Goal: Task Accomplishment & Management: Complete application form

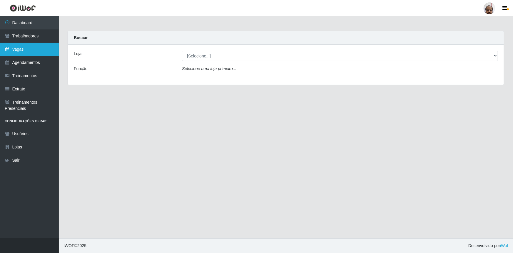
click at [27, 49] on link "Vagas" at bounding box center [29, 49] width 59 height 13
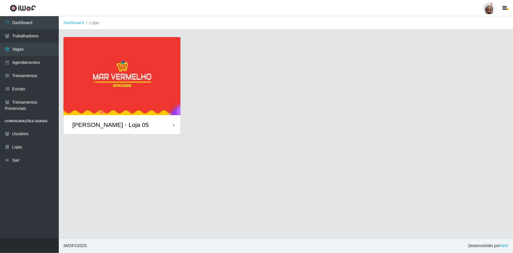
click at [90, 67] on img at bounding box center [122, 76] width 117 height 78
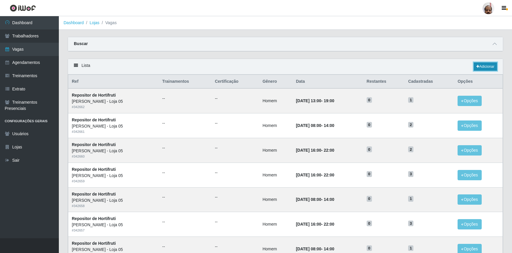
click at [492, 69] on link "Adicionar" at bounding box center [485, 66] width 23 height 8
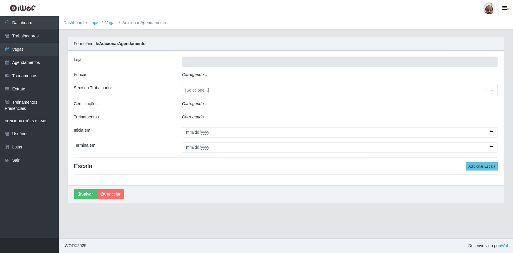
type input "[PERSON_NAME] - Loja 05"
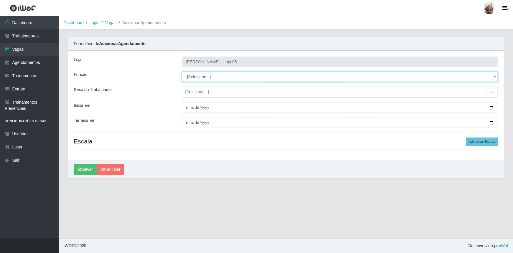
click at [496, 75] on select "[Selecione...] ASG ASG + ASG ++ Auxiliar de Depósito Auxiliar de Depósito + Aux…" at bounding box center [340, 76] width 316 height 10
select select "110"
click at [182, 71] on select "[Selecione...] ASG ASG + ASG ++ Auxiliar de Depósito Auxiliar de Depósito + Aux…" at bounding box center [340, 76] width 316 height 10
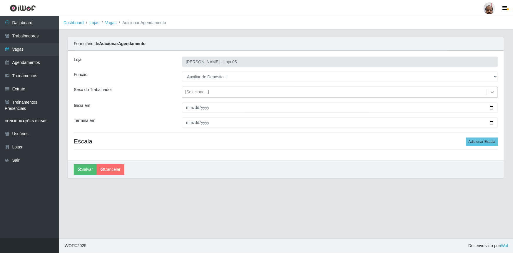
click at [492, 94] on icon at bounding box center [493, 92] width 6 height 6
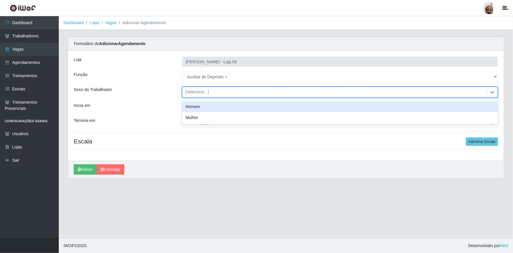
click at [214, 110] on div "Homem" at bounding box center [340, 106] width 316 height 11
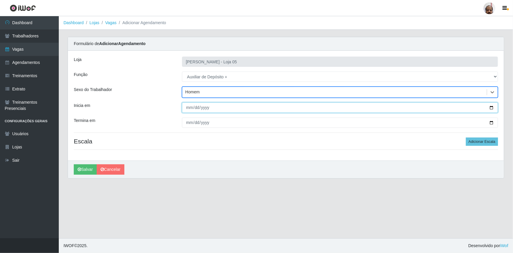
click at [489, 108] on input "Inicia em" at bounding box center [340, 107] width 316 height 10
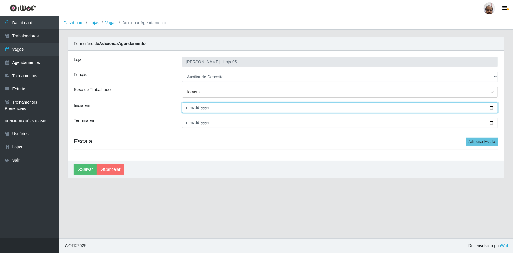
type input "[DATE]"
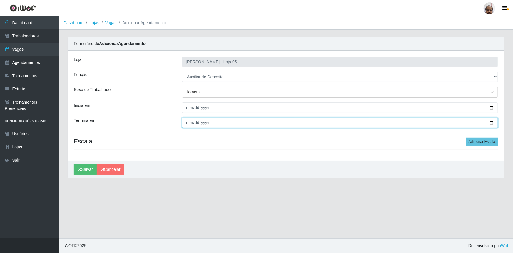
click at [492, 124] on input "Termina em" at bounding box center [340, 122] width 316 height 10
type input "[DATE]"
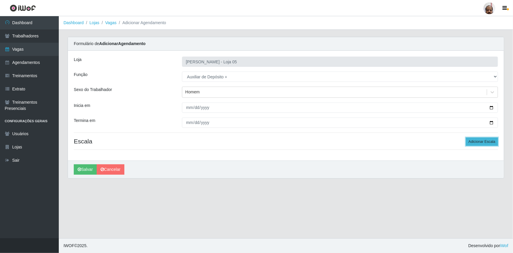
click at [476, 142] on button "Adicionar Escala" at bounding box center [482, 141] width 32 height 8
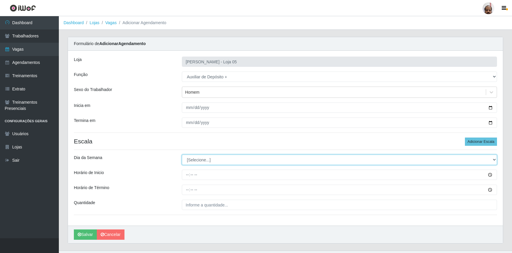
click at [492, 159] on select "[Selecione...] Segunda Terça Quarta Quinta Sexta Sábado Domingo" at bounding box center [339, 159] width 315 height 10
select select "2"
click at [182, 154] on select "[Selecione...] Segunda Terça Quarta Quinta Sexta Sábado Domingo" at bounding box center [339, 159] width 315 height 10
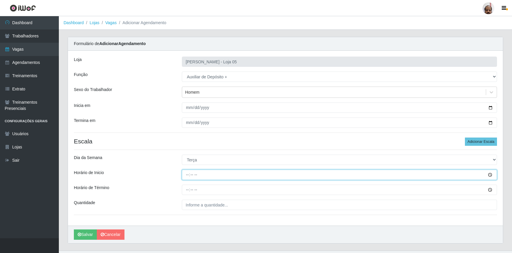
click at [187, 175] on input "Horário de Inicio" at bounding box center [339, 174] width 315 height 10
type input "23:00"
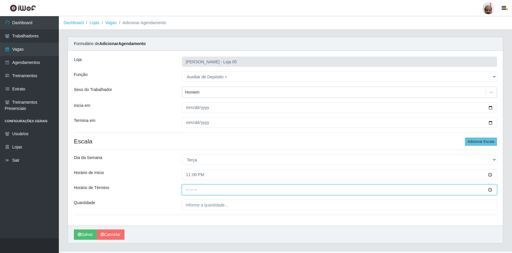
click at [187, 192] on input "Horário de Término" at bounding box center [339, 189] width 315 height 10
type input "05:00"
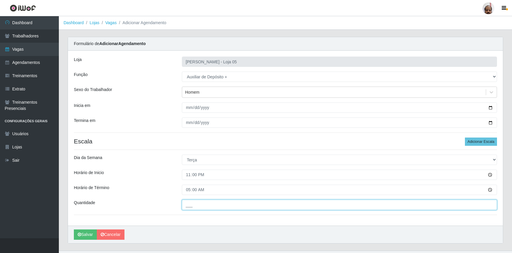
drag, startPoint x: 194, startPoint y: 206, endPoint x: 196, endPoint y: 203, distance: 3.4
click at [195, 206] on input "___" at bounding box center [339, 204] width 315 height 10
type input "2__"
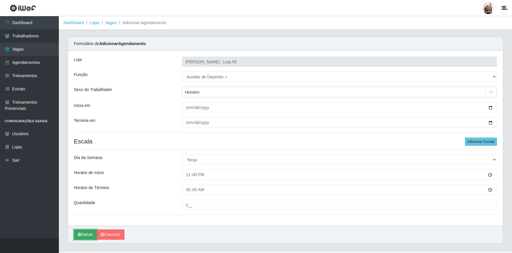
click at [81, 234] on icon "submit" at bounding box center [80, 234] width 4 height 4
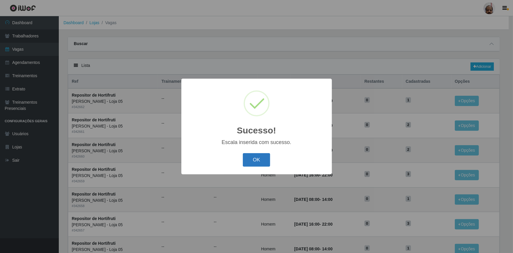
click at [260, 164] on button "OK" at bounding box center [256, 160] width 27 height 14
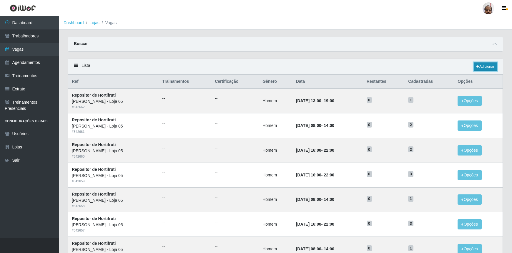
click at [480, 69] on link "Adicionar" at bounding box center [485, 66] width 23 height 8
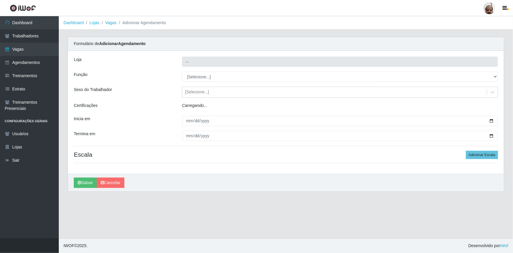
type input "[PERSON_NAME] - Loja 05"
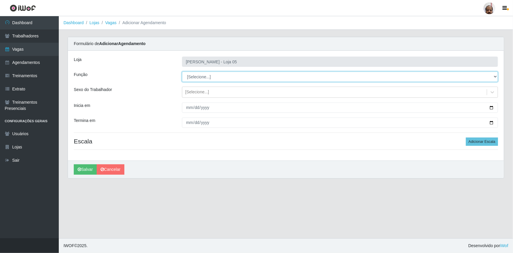
click at [495, 75] on select "[Selecione...] ASG ASG + ASG ++ Auxiliar de Depósito Auxiliar de Depósito + Aux…" at bounding box center [340, 76] width 316 height 10
select select "82"
click at [182, 71] on select "[Selecione...] ASG ASG + ASG ++ Auxiliar de Depósito Auxiliar de Depósito + Aux…" at bounding box center [340, 76] width 316 height 10
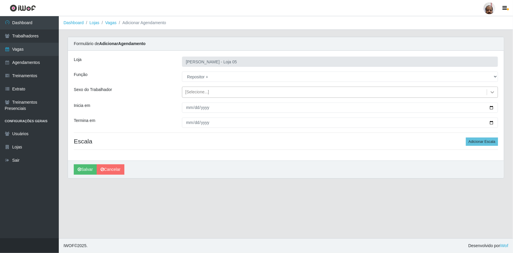
click at [495, 90] on icon at bounding box center [493, 92] width 6 height 6
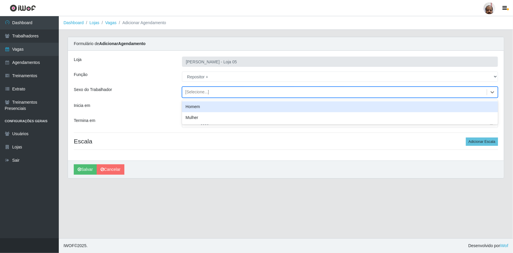
click at [198, 107] on div "Homem" at bounding box center [340, 106] width 316 height 11
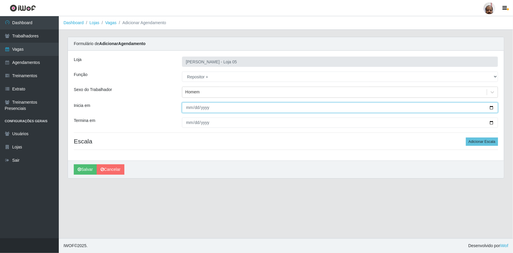
click at [491, 106] on input "Inicia em" at bounding box center [340, 107] width 316 height 10
click at [492, 108] on input "[DATE]" at bounding box center [340, 107] width 316 height 10
type input "[DATE]"
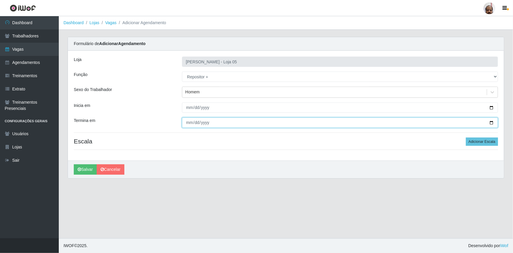
click at [491, 122] on input "Termina em" at bounding box center [340, 122] width 316 height 10
type input "[DATE]"
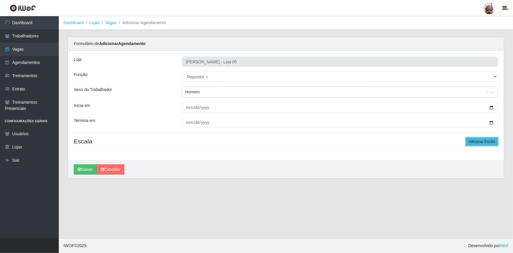
click at [489, 142] on button "Adicionar Escala" at bounding box center [482, 141] width 32 height 8
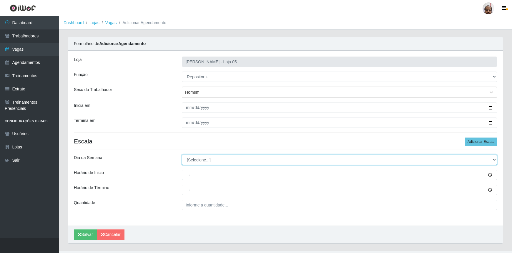
drag, startPoint x: 494, startPoint y: 160, endPoint x: 449, endPoint y: 162, distance: 45.1
click at [494, 160] on select "[Selecione...] Segunda Terça Quarta Quinta Sexta Sábado Domingo" at bounding box center [339, 159] width 315 height 10
select select "2"
click at [182, 154] on select "[Selecione...] Segunda Terça Quarta Quinta Sexta Sábado Domingo" at bounding box center [339, 159] width 315 height 10
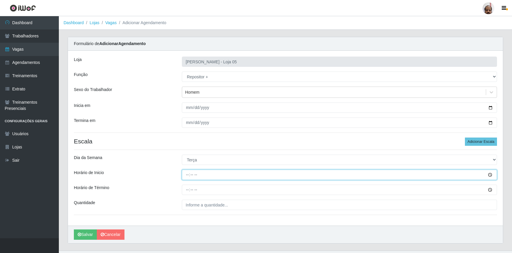
drag, startPoint x: 186, startPoint y: 175, endPoint x: 227, endPoint y: 185, distance: 42.4
click at [186, 175] on input "Horário de Inicio" at bounding box center [339, 174] width 315 height 10
type input "23:00"
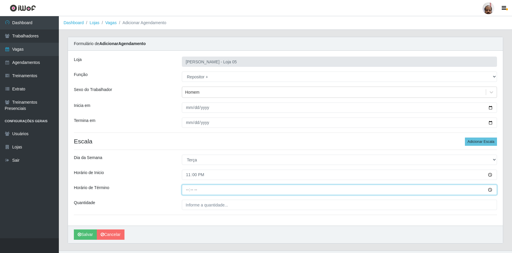
click at [188, 191] on input "Horário de Término" at bounding box center [339, 189] width 315 height 10
type input "05:00"
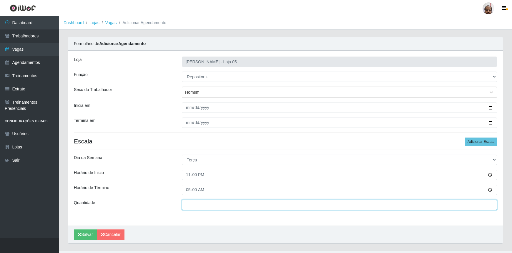
click at [216, 203] on input "___" at bounding box center [339, 204] width 315 height 10
type input "5__"
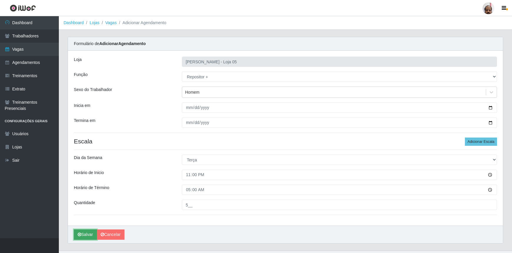
click at [81, 231] on button "Salvar" at bounding box center [85, 234] width 23 height 10
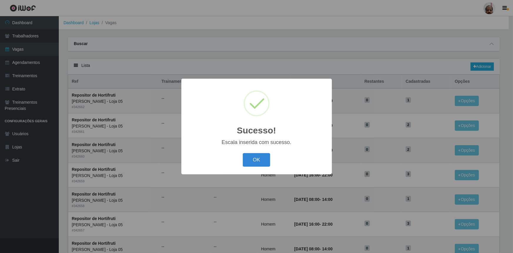
click at [260, 159] on button "OK" at bounding box center [256, 160] width 27 height 14
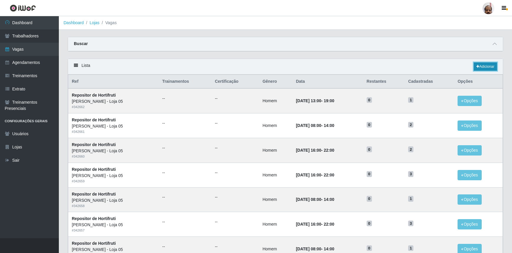
click at [486, 66] on link "Adicionar" at bounding box center [485, 66] width 23 height 8
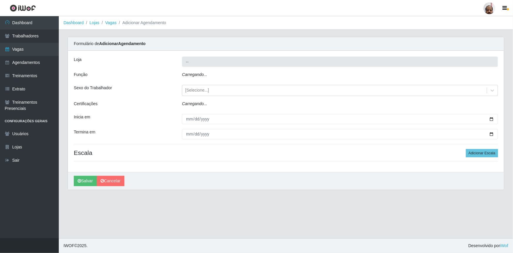
type input "[PERSON_NAME] - Loja 05"
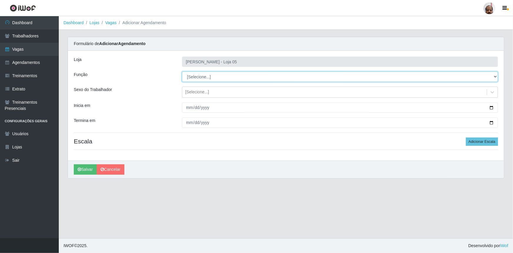
click at [495, 77] on select "[Selecione...] ASG ASG + ASG ++ Auxiliar de Depósito Auxiliar de Depósito + Aux…" at bounding box center [340, 76] width 316 height 10
select select "110"
click at [182, 71] on select "[Selecione...] ASG ASG + ASG ++ Auxiliar de Depósito Auxiliar de Depósito + Aux…" at bounding box center [340, 76] width 316 height 10
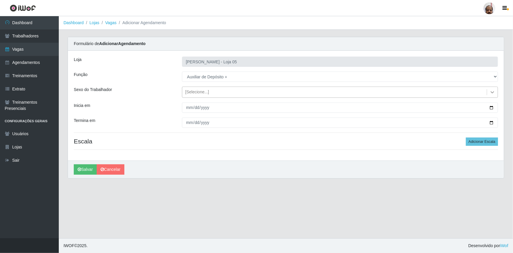
click at [492, 91] on icon at bounding box center [493, 92] width 6 height 6
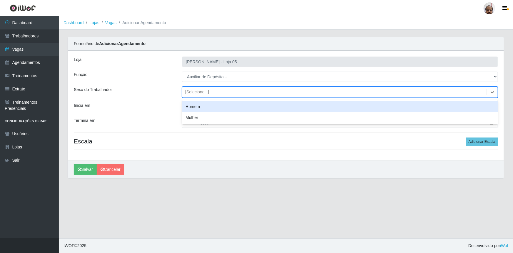
click at [202, 109] on div "Homem" at bounding box center [340, 106] width 316 height 11
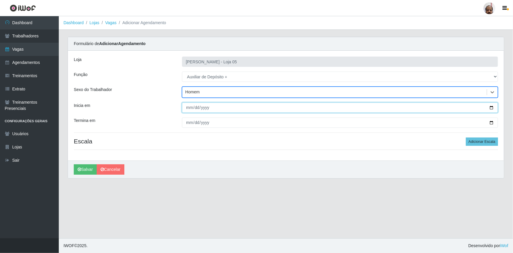
click at [492, 108] on input "Inicia em" at bounding box center [340, 107] width 316 height 10
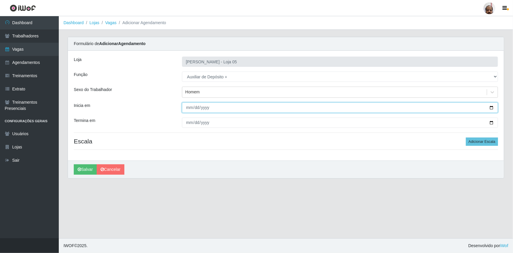
type input "[DATE]"
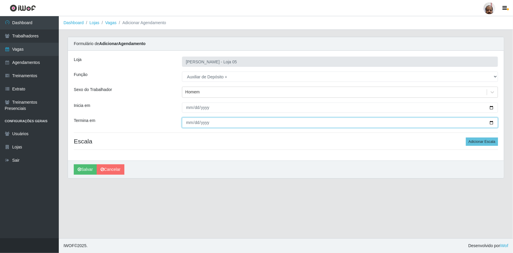
click at [492, 123] on input "Termina em" at bounding box center [340, 122] width 316 height 10
type input "[DATE]"
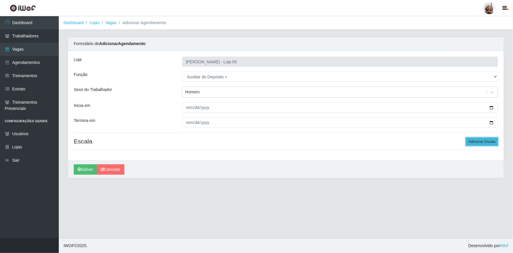
click at [482, 138] on button "Adicionar Escala" at bounding box center [482, 141] width 32 height 8
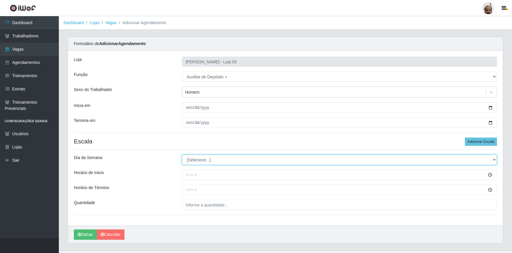
click at [494, 157] on select "[Selecione...] Segunda Terça Quarta Quinta Sexta Sábado Domingo" at bounding box center [339, 159] width 315 height 10
select select "3"
click at [182, 154] on select "[Selecione...] Segunda Terça Quarta Quinta Sexta Sábado Domingo" at bounding box center [339, 159] width 315 height 10
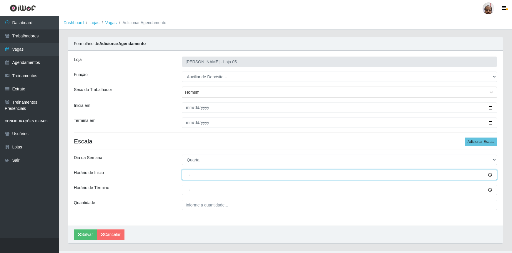
click at [189, 173] on input "Horário de Inicio" at bounding box center [339, 174] width 315 height 10
type input "23:00"
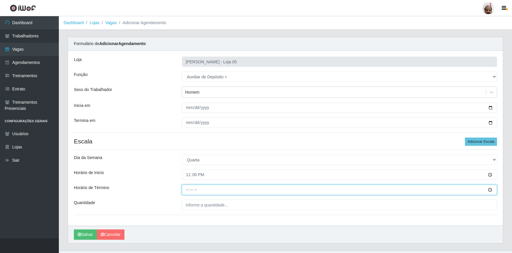
click at [187, 191] on input "Horário de Término" at bounding box center [339, 189] width 315 height 10
type input "05:00"
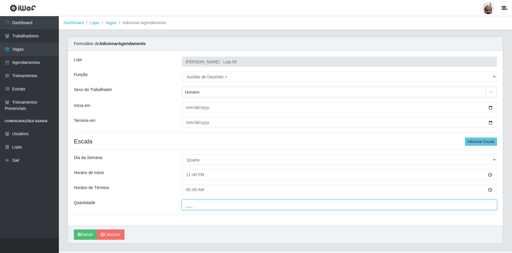
click at [205, 205] on input "___" at bounding box center [339, 204] width 315 height 10
type input "2__"
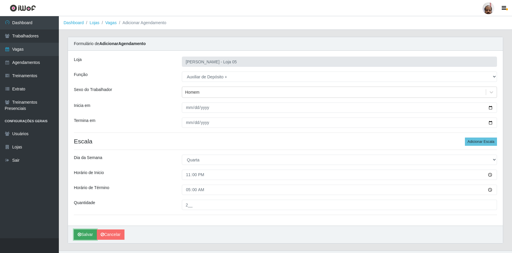
click at [81, 236] on icon "submit" at bounding box center [80, 234] width 4 height 4
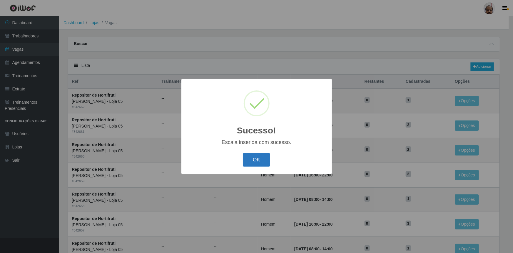
click at [252, 157] on button "OK" at bounding box center [256, 160] width 27 height 14
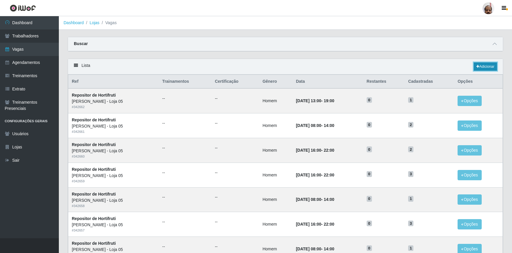
click at [490, 63] on link "Adicionar" at bounding box center [485, 66] width 23 height 8
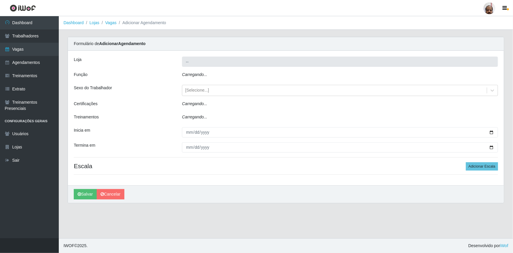
type input "[PERSON_NAME] - Loja 05"
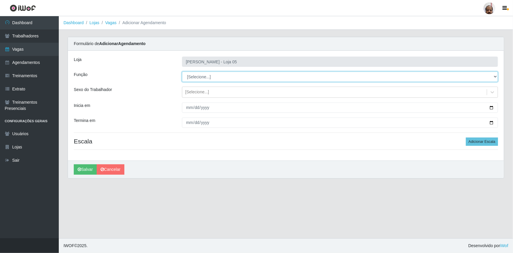
click at [495, 76] on select "[Selecione...] ASG ASG + ASG ++ Auxiliar de Depósito Auxiliar de Depósito + Aux…" at bounding box center [340, 76] width 316 height 10
select select "82"
click at [182, 71] on select "[Selecione...] ASG ASG + ASG ++ Auxiliar de Depósito Auxiliar de Depósito + Aux…" at bounding box center [340, 76] width 316 height 10
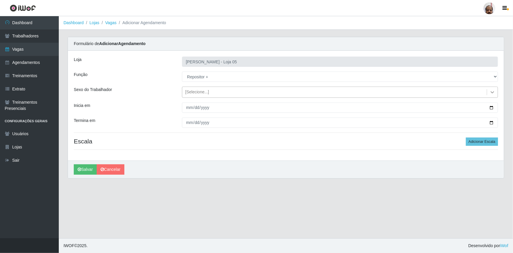
click at [493, 94] on icon at bounding box center [493, 92] width 6 height 6
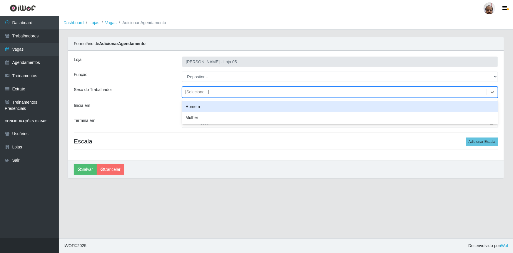
click at [194, 108] on div "Homem" at bounding box center [340, 106] width 316 height 11
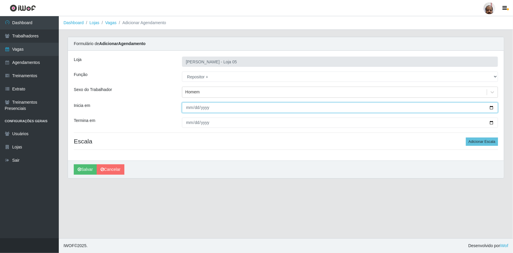
click at [492, 109] on input "Inicia em" at bounding box center [340, 107] width 316 height 10
type input "[DATE]"
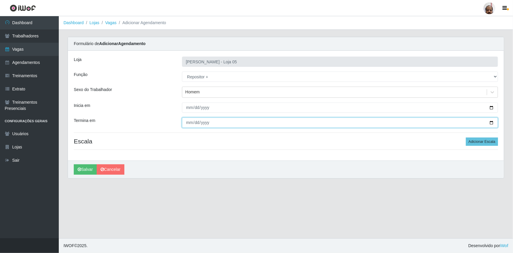
click at [492, 124] on input "Termina em" at bounding box center [340, 122] width 316 height 10
type input "[DATE]"
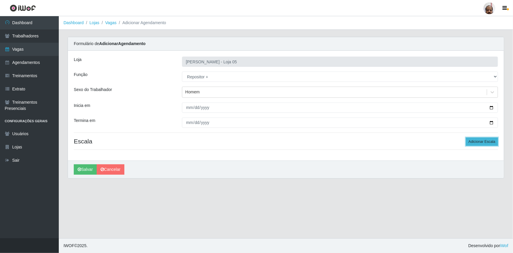
click at [482, 142] on button "Adicionar Escala" at bounding box center [482, 141] width 32 height 8
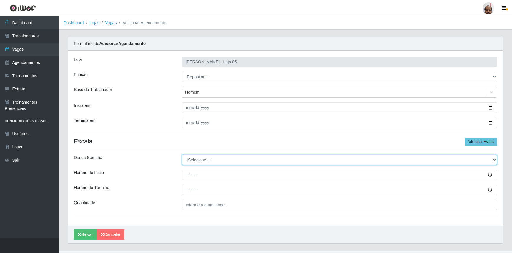
click at [495, 158] on select "[Selecione...] Segunda Terça Quarta Quinta Sexta Sábado Domingo" at bounding box center [339, 159] width 315 height 10
select select "3"
click at [182, 154] on select "[Selecione...] Segunda Terça Quarta Quinta Sexta Sábado Domingo" at bounding box center [339, 159] width 315 height 10
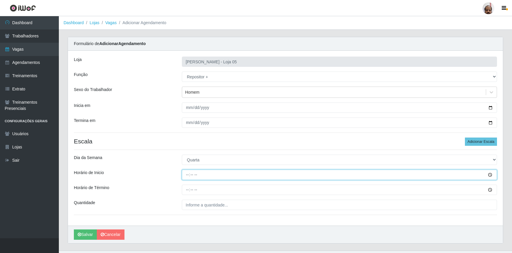
drag, startPoint x: 195, startPoint y: 177, endPoint x: 217, endPoint y: 177, distance: 21.5
click at [195, 177] on input "Horário de Inicio" at bounding box center [339, 174] width 315 height 10
type input "23:00"
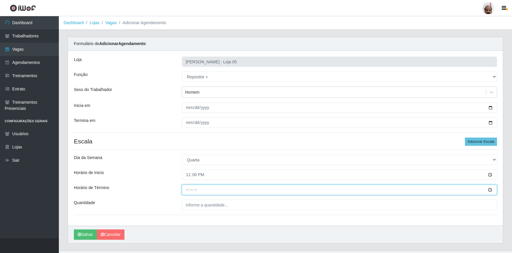
click at [187, 190] on input "Horário de Término" at bounding box center [339, 189] width 315 height 10
type input "05:00"
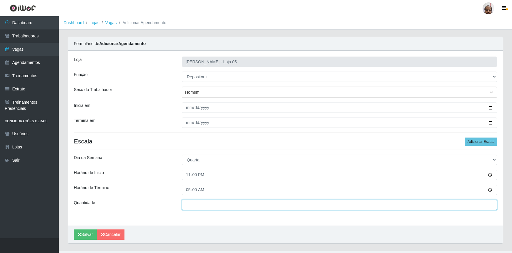
click at [189, 205] on input "___" at bounding box center [339, 204] width 315 height 10
type input "5__"
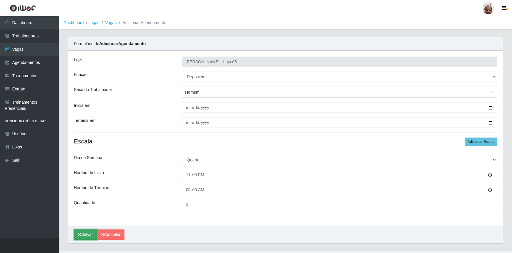
click at [79, 234] on icon "submit" at bounding box center [80, 234] width 4 height 4
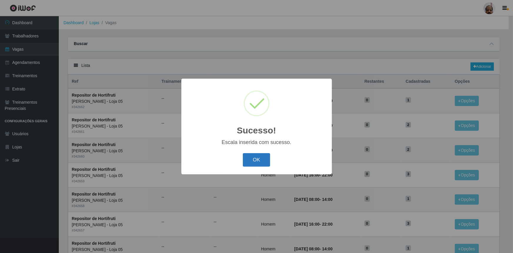
click at [259, 159] on button "OK" at bounding box center [256, 160] width 27 height 14
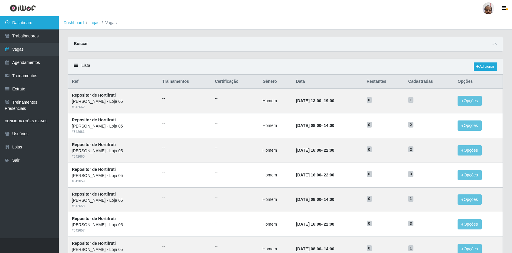
click at [22, 21] on link "Dashboard" at bounding box center [29, 22] width 59 height 13
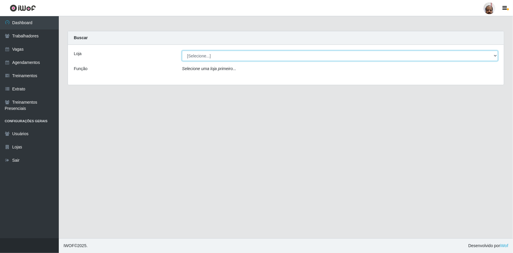
click at [497, 54] on select "[Selecione...] Mar Vermelho - Loja 05" at bounding box center [340, 56] width 316 height 10
select select "252"
click at [182, 51] on select "[Selecione...] Mar Vermelho - Loja 05" at bounding box center [340, 56] width 316 height 10
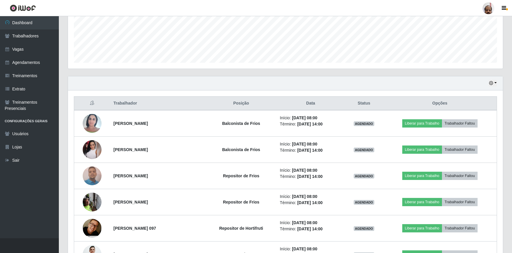
scroll to position [95, 0]
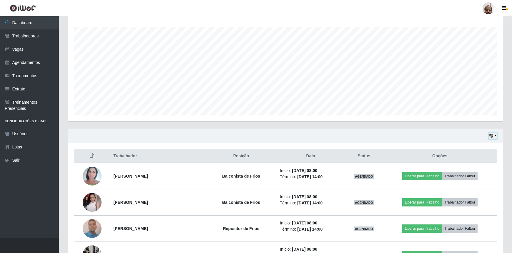
click at [494, 135] on button "button" at bounding box center [493, 135] width 8 height 7
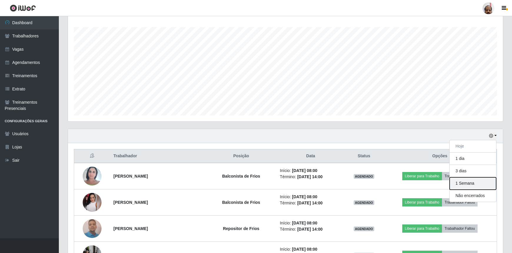
click at [468, 182] on button "1 Semana" at bounding box center [473, 183] width 46 height 12
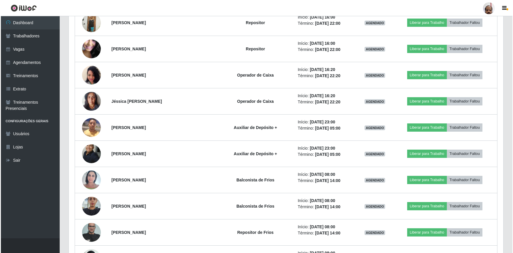
scroll to position [1417, 0]
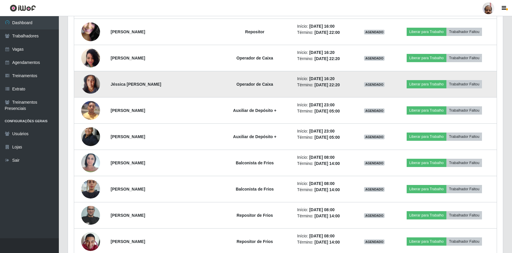
click at [88, 81] on img at bounding box center [90, 83] width 19 height 25
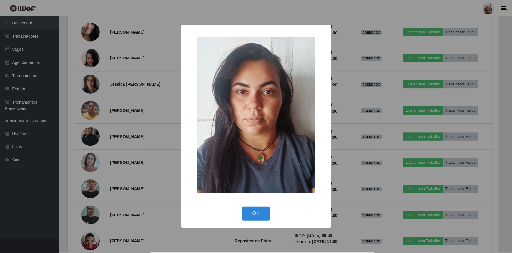
scroll to position [122, 432]
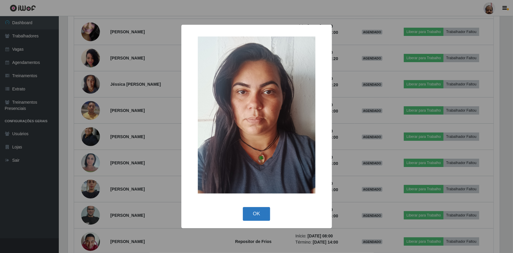
click at [257, 212] on button "OK" at bounding box center [256, 214] width 27 height 14
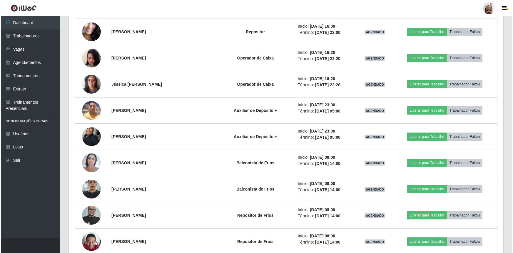
scroll to position [122, 435]
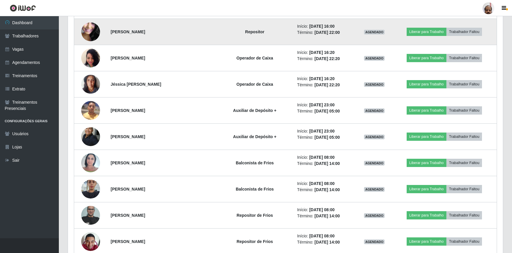
click at [91, 26] on img at bounding box center [90, 32] width 19 height 42
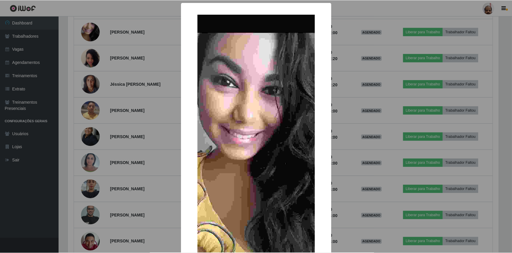
scroll to position [122, 432]
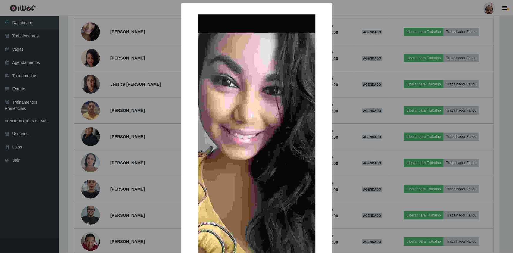
click at [167, 191] on div "× OK Cancel" at bounding box center [256, 126] width 513 height 253
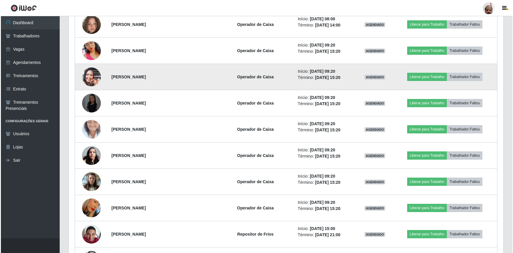
scroll to position [1792, 0]
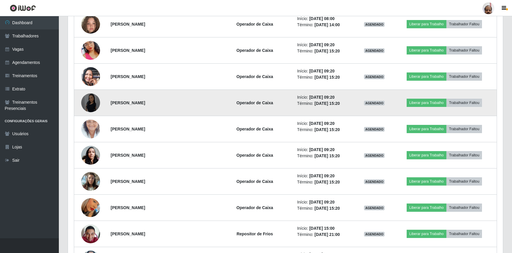
click at [93, 102] on img at bounding box center [90, 102] width 19 height 19
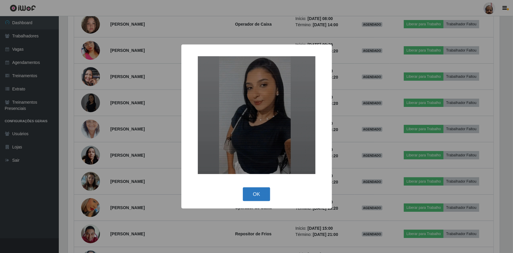
click at [265, 195] on button "OK" at bounding box center [256, 194] width 27 height 14
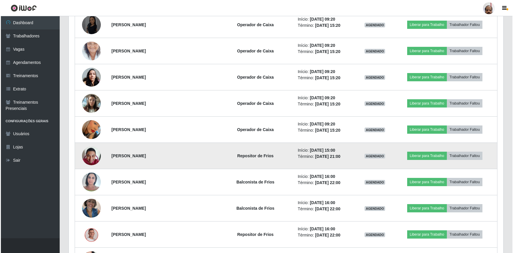
scroll to position [1872, 0]
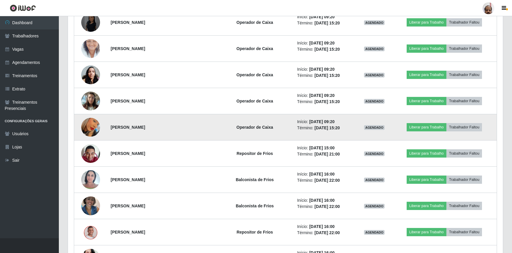
click at [89, 126] on img at bounding box center [90, 127] width 19 height 34
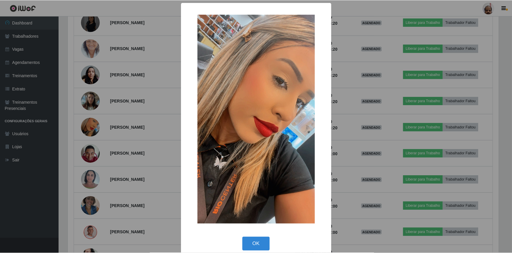
scroll to position [122, 432]
click at [257, 244] on button "OK" at bounding box center [256, 244] width 27 height 14
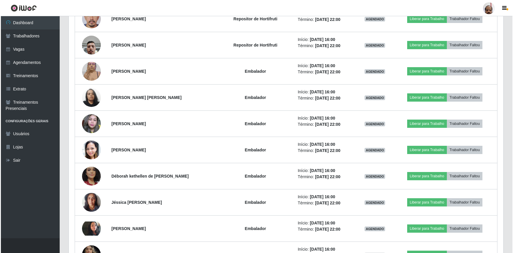
scroll to position [2193, 0]
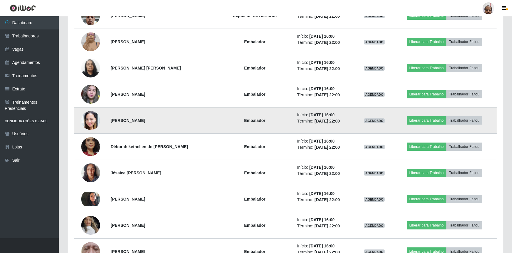
click at [87, 119] on img at bounding box center [90, 120] width 19 height 23
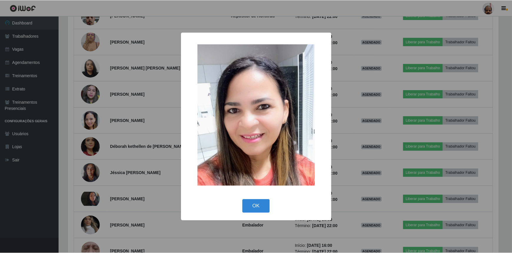
scroll to position [122, 432]
click at [256, 203] on button "OK" at bounding box center [256, 206] width 27 height 14
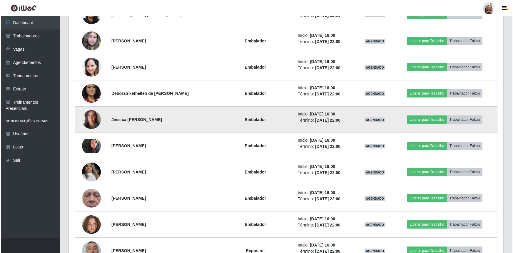
scroll to position [2246, 0]
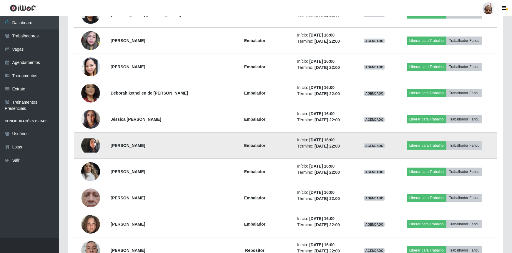
click at [92, 140] on img at bounding box center [90, 145] width 19 height 14
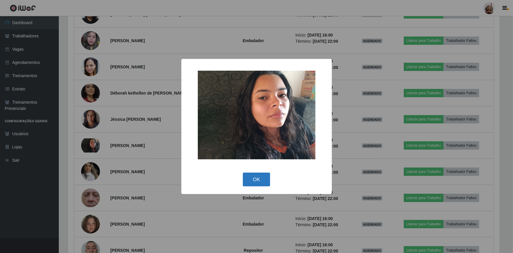
click at [255, 182] on button "OK" at bounding box center [256, 179] width 27 height 14
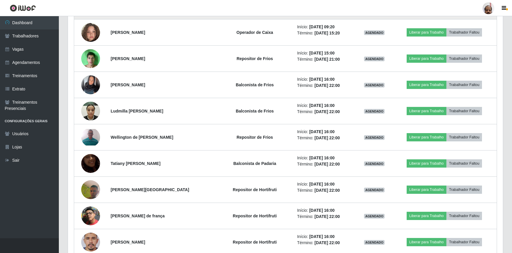
scroll to position [3098, 0]
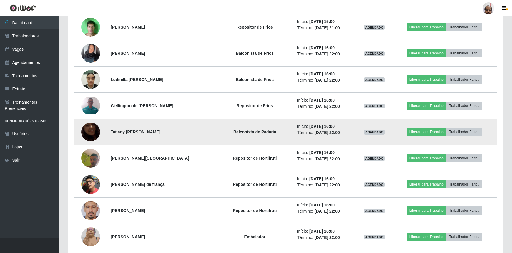
click at [87, 131] on img at bounding box center [90, 132] width 19 height 34
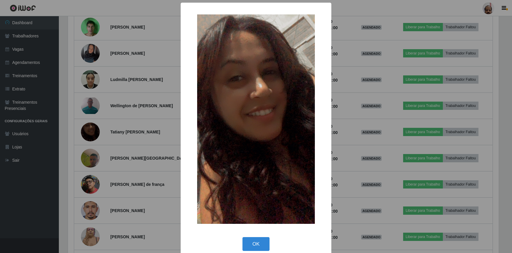
scroll to position [122, 432]
click at [258, 240] on button "OK" at bounding box center [256, 244] width 27 height 14
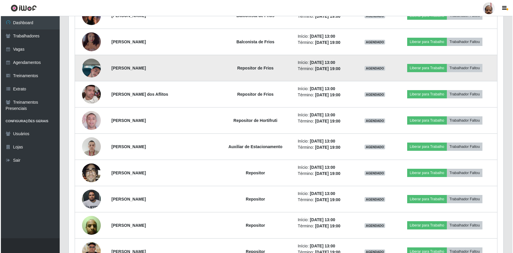
scroll to position [4917, 0]
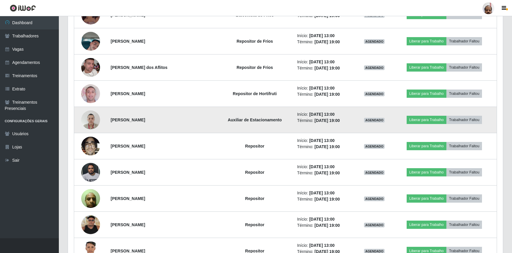
click at [94, 112] on img at bounding box center [90, 119] width 19 height 25
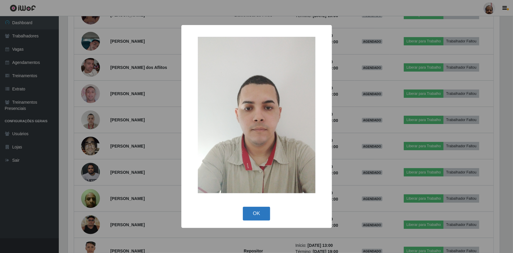
click at [265, 209] on button "OK" at bounding box center [256, 214] width 27 height 14
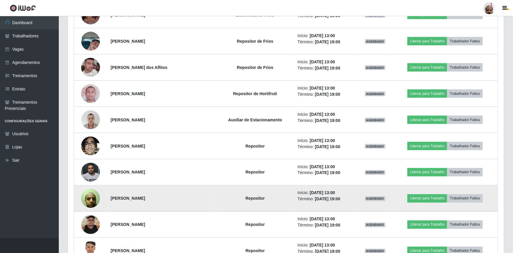
scroll to position [122, 435]
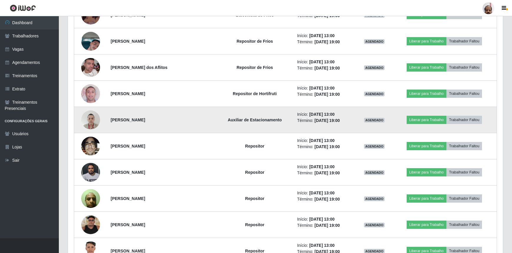
click at [92, 112] on img at bounding box center [90, 119] width 19 height 25
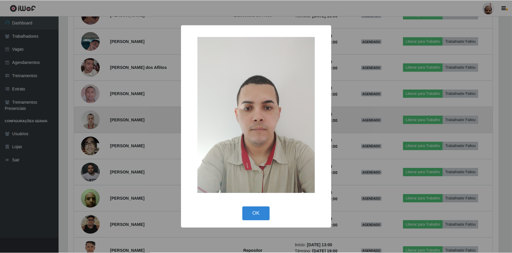
scroll to position [122, 432]
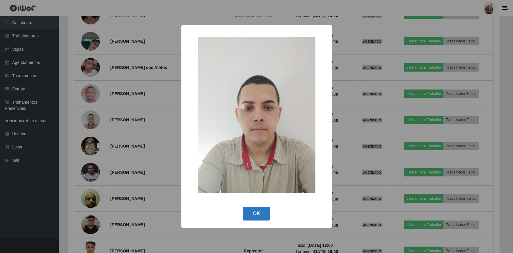
click at [251, 210] on button "OK" at bounding box center [256, 214] width 27 height 14
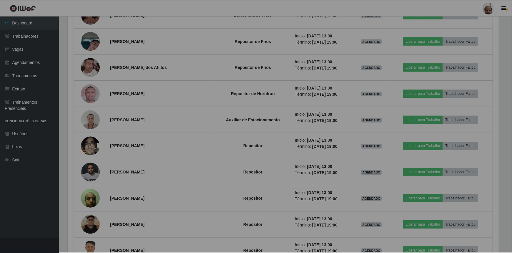
scroll to position [122, 435]
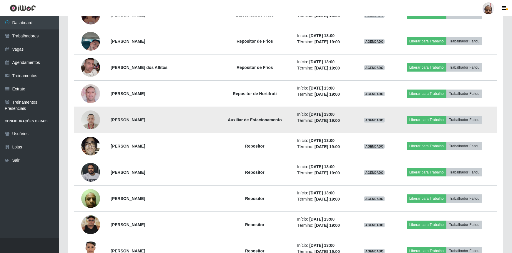
click at [86, 115] on img at bounding box center [90, 119] width 19 height 25
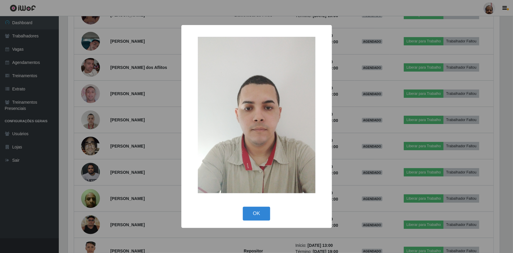
click at [117, 109] on div "× OK Cancel" at bounding box center [256, 126] width 513 height 253
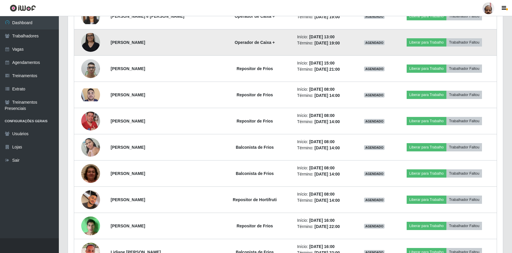
scroll to position [5280, 0]
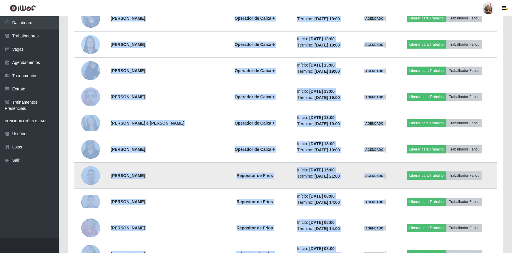
drag, startPoint x: 207, startPoint y: 178, endPoint x: 166, endPoint y: 171, distance: 41.1
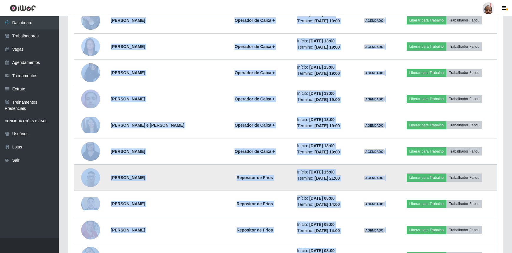
scroll to position [5278, 0]
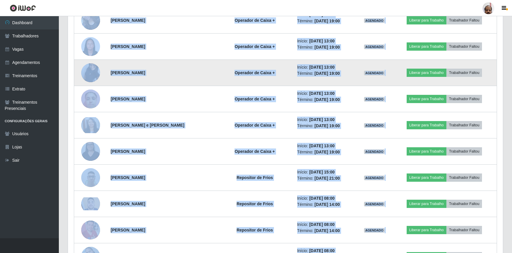
click at [196, 70] on td "[PERSON_NAME]" at bounding box center [161, 73] width 109 height 26
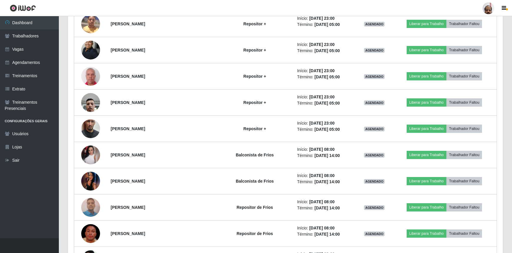
scroll to position [891, 0]
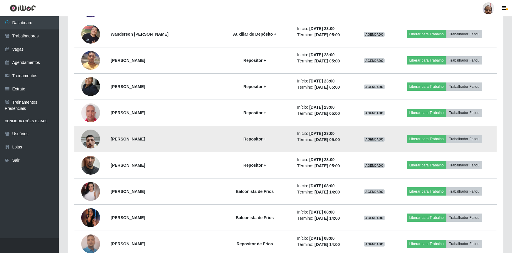
click at [89, 136] on img at bounding box center [90, 138] width 19 height 25
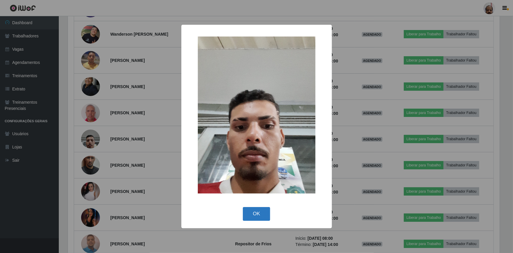
click at [253, 209] on button "OK" at bounding box center [256, 214] width 27 height 14
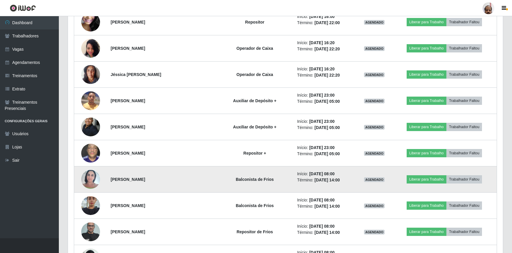
scroll to position [1453, 0]
